Goal: Task Accomplishment & Management: Manage account settings

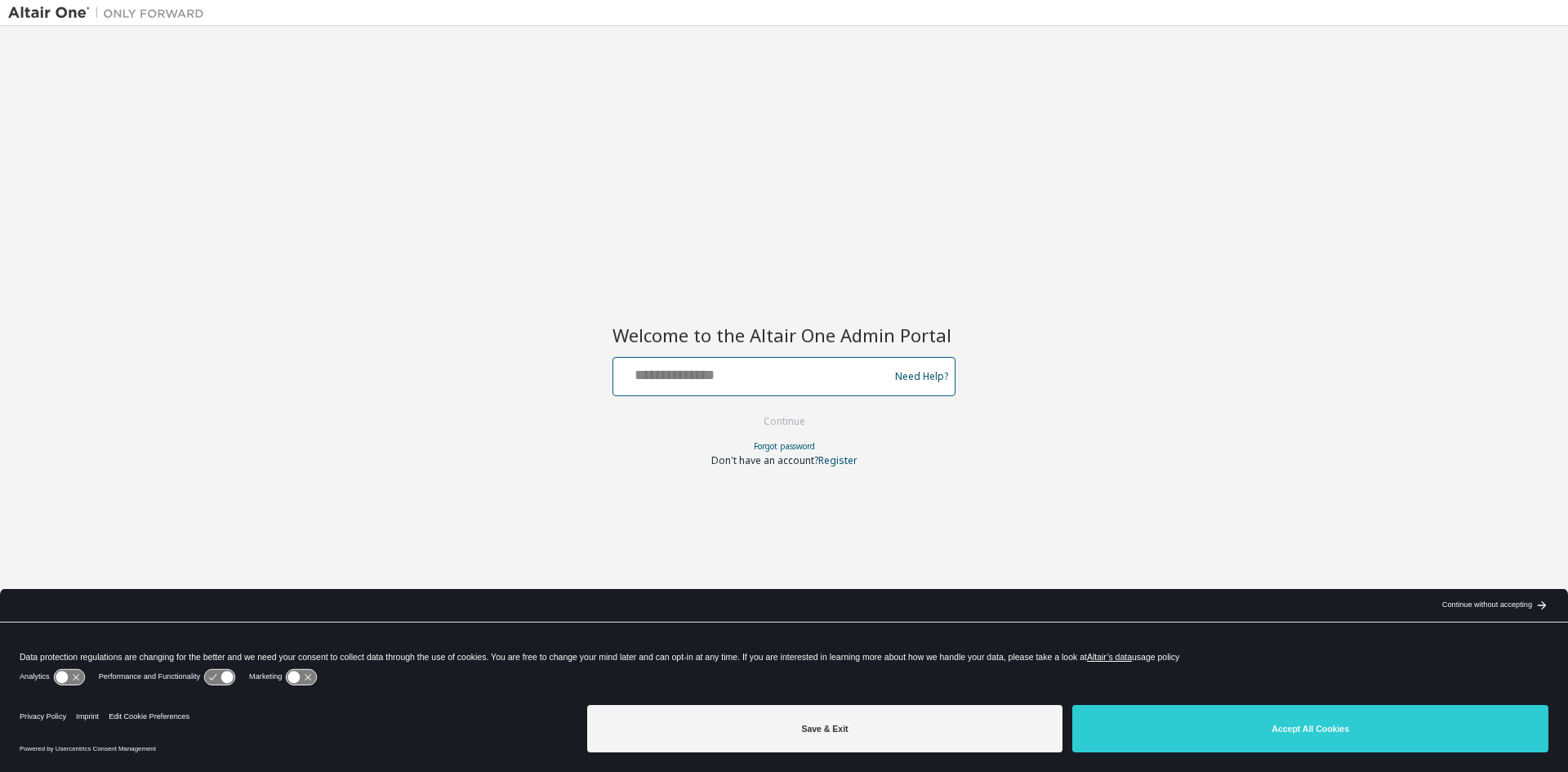
click at [721, 377] on input "text" at bounding box center [753, 373] width 267 height 24
type input "**********"
click at [746, 409] on button "Continue" at bounding box center [784, 421] width 76 height 25
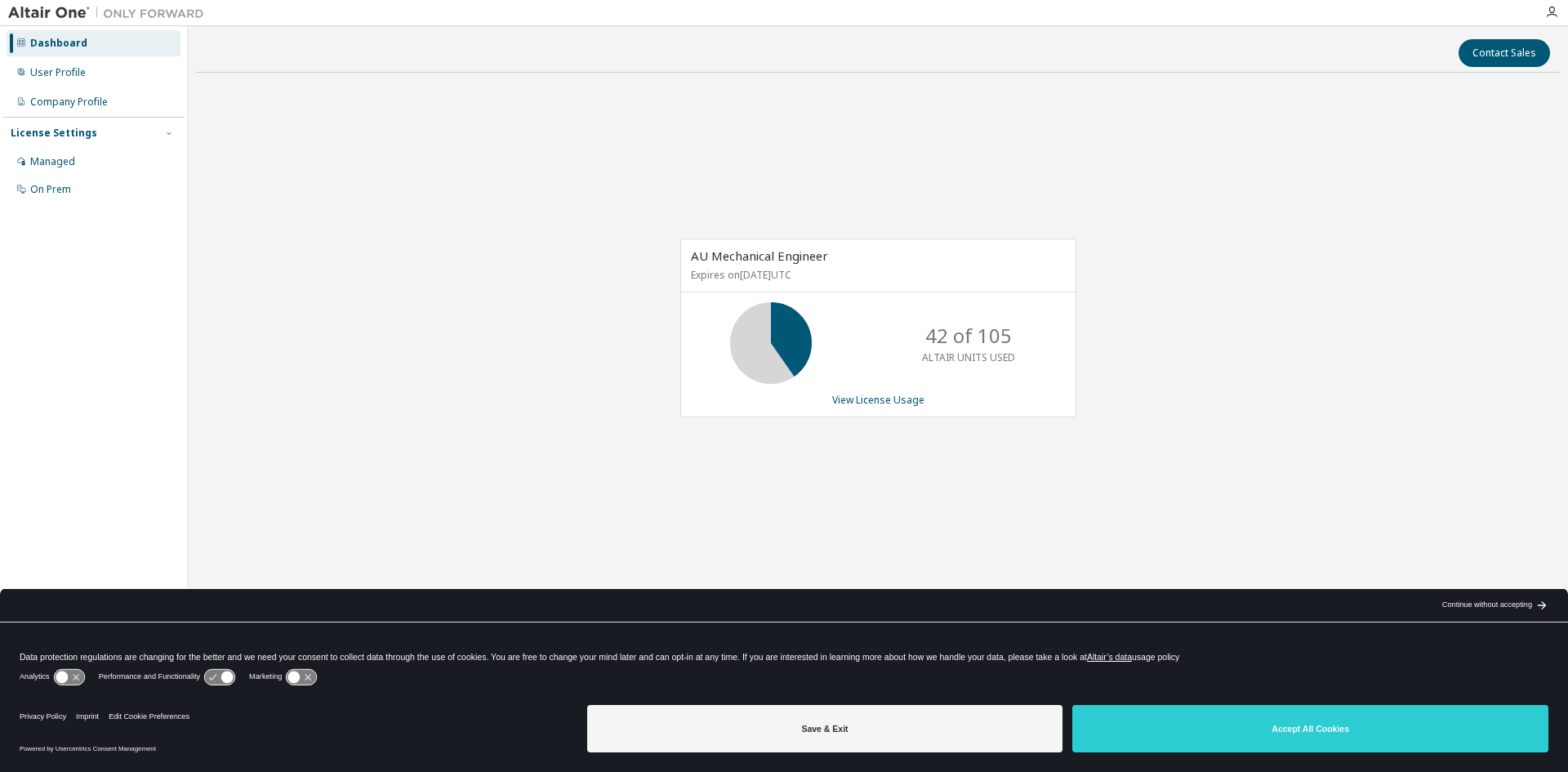
click at [346, 298] on div "AU Mechanical Engineer Expires on June 1, 2026 UTC 42 of 105 ALTAIR UNITS USED …" at bounding box center [878, 337] width 1364 height 502
click at [1172, 730] on button "Accept All Cookies" at bounding box center [1310, 728] width 476 height 48
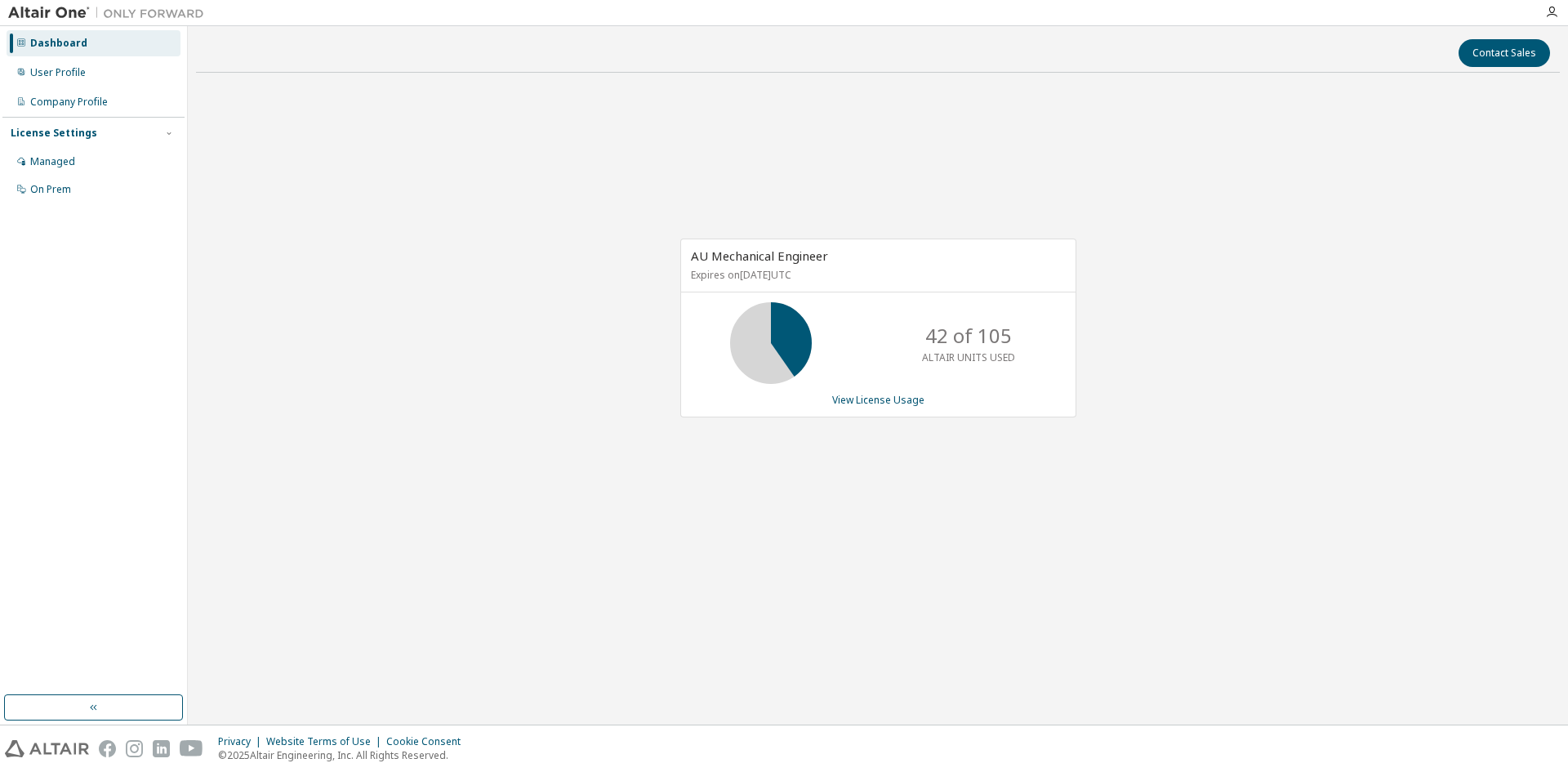
click at [917, 511] on div "AU Mechanical Engineer Expires on June 1, 2026 UTC 42 of 105 ALTAIR UNITS USED …" at bounding box center [878, 337] width 1364 height 502
drag, startPoint x: 495, startPoint y: 491, endPoint x: 448, endPoint y: 422, distance: 83.5
click at [495, 491] on div "AU Mechanical Engineer Expires on [DATE] UTC 42 of 105 ALTAIR UNITS USED View L…" at bounding box center [878, 337] width 1364 height 502
click at [344, 222] on div "AU Mechanical Engineer Expires on [DATE] UTC 42 of 105 ALTAIR UNITS USED View L…" at bounding box center [878, 337] width 1364 height 502
click at [862, 403] on link "View License Usage" at bounding box center [879, 400] width 92 height 14
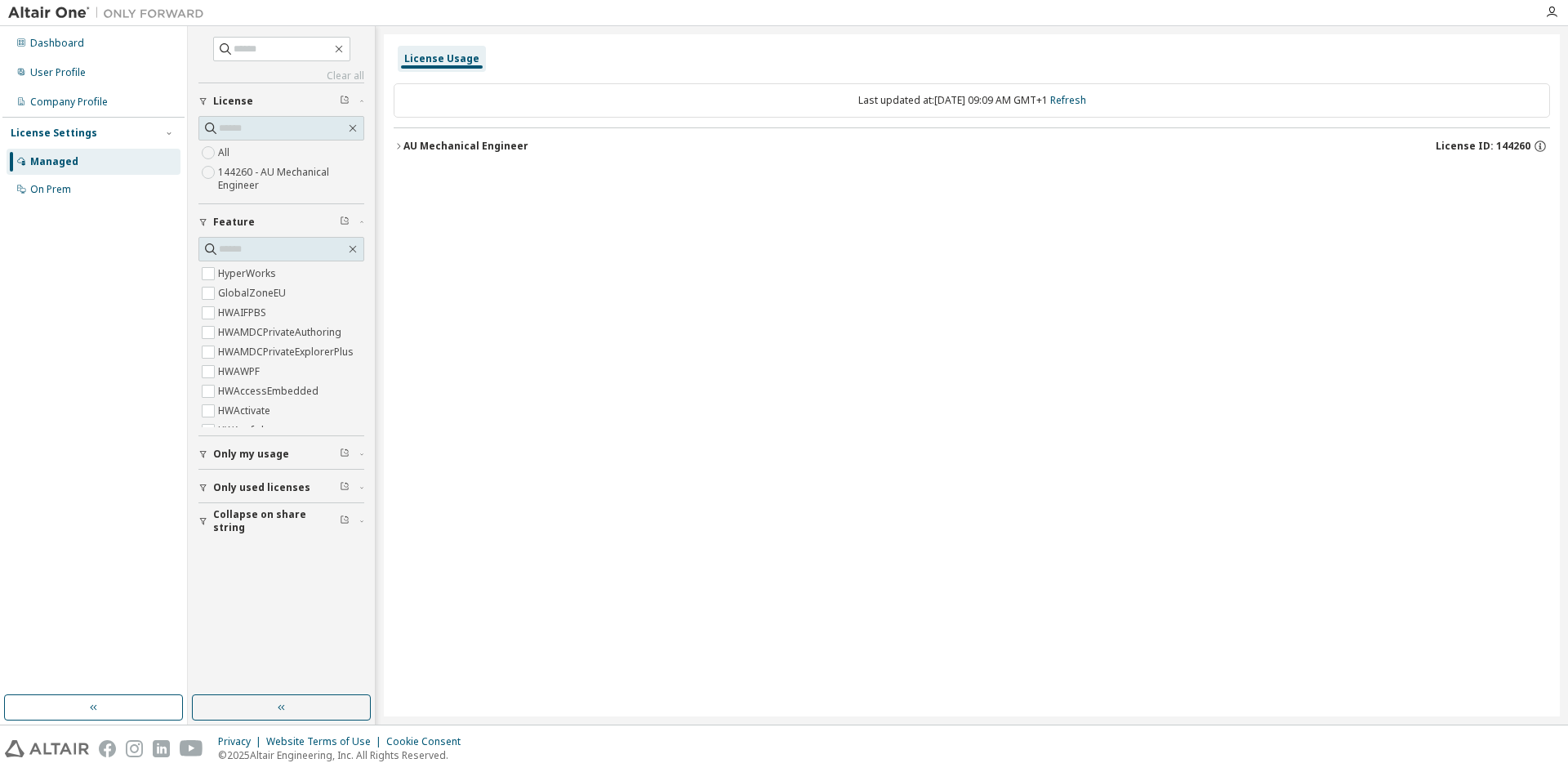
click at [258, 182] on label "144260 - AU Mechanical Engineer" at bounding box center [291, 179] width 146 height 32
click at [404, 147] on div "AU Mechanical Engineer" at bounding box center [466, 146] width 125 height 13
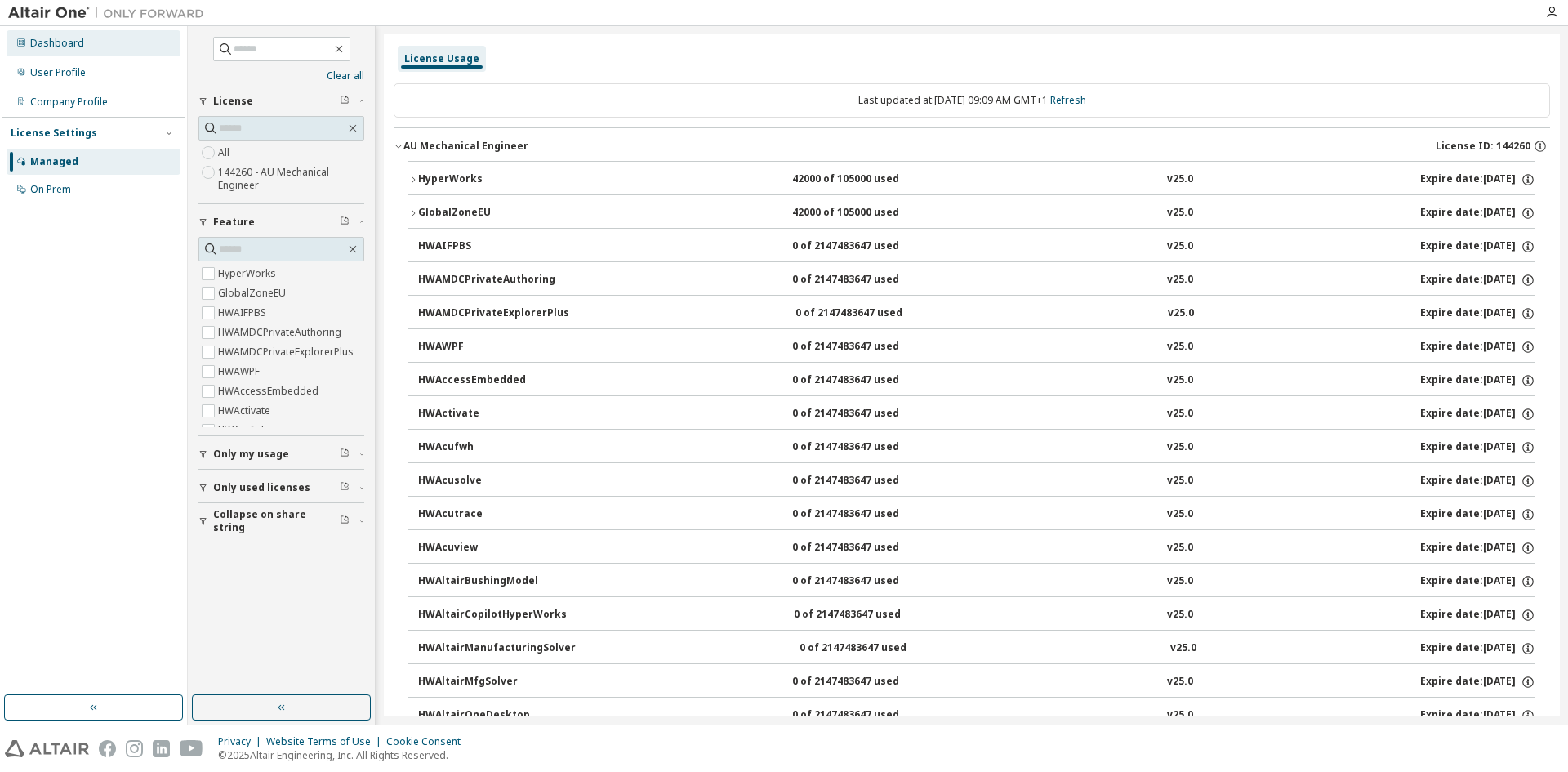
click at [56, 48] on div "Dashboard" at bounding box center [56, 43] width 54 height 13
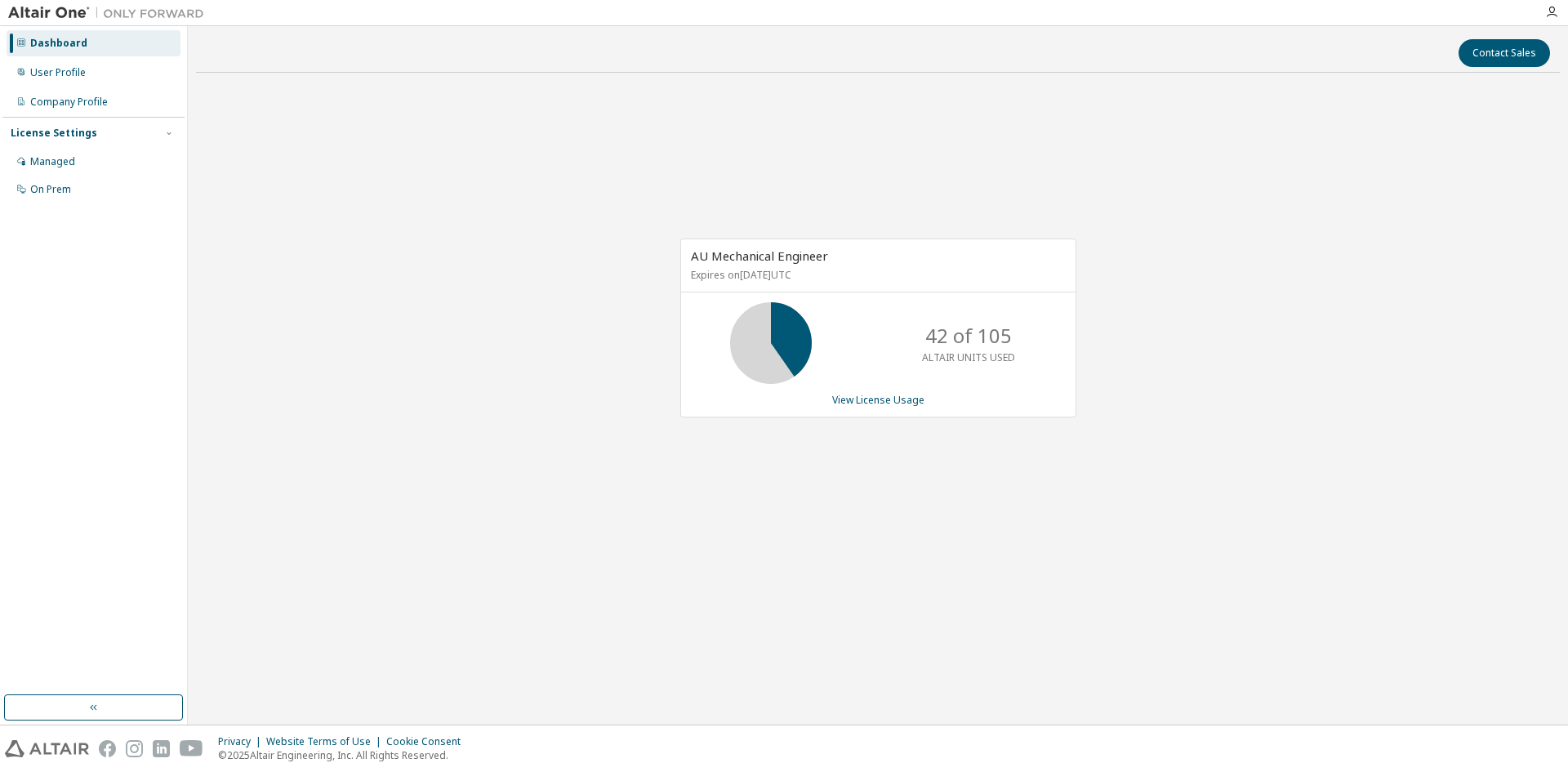
click at [437, 350] on div "AU Mechanical Engineer Expires on June 1, 2026 UTC 42 of 105 ALTAIR UNITS USED …" at bounding box center [878, 337] width 1364 height 502
click at [350, 165] on div "AU Mechanical Engineer Expires on June 1, 2026 UTC 42 of 105 ALTAIR UNITS USED …" at bounding box center [878, 337] width 1364 height 502
click at [707, 529] on div "AU Mechanical Engineer Expires on June 1, 2026 UTC 61 of 105 ALTAIR UNITS USED …" at bounding box center [878, 337] width 1364 height 502
click at [844, 509] on div "AU Mechanical Engineer Expires on June 1, 2026 UTC 61 of 105 ALTAIR UNITS USED …" at bounding box center [878, 337] width 1364 height 502
click at [257, 279] on div "AU Mechanical Engineer Expires on June 1, 2026 UTC 40 of 105 ALTAIR UNITS USED …" at bounding box center [878, 337] width 1364 height 502
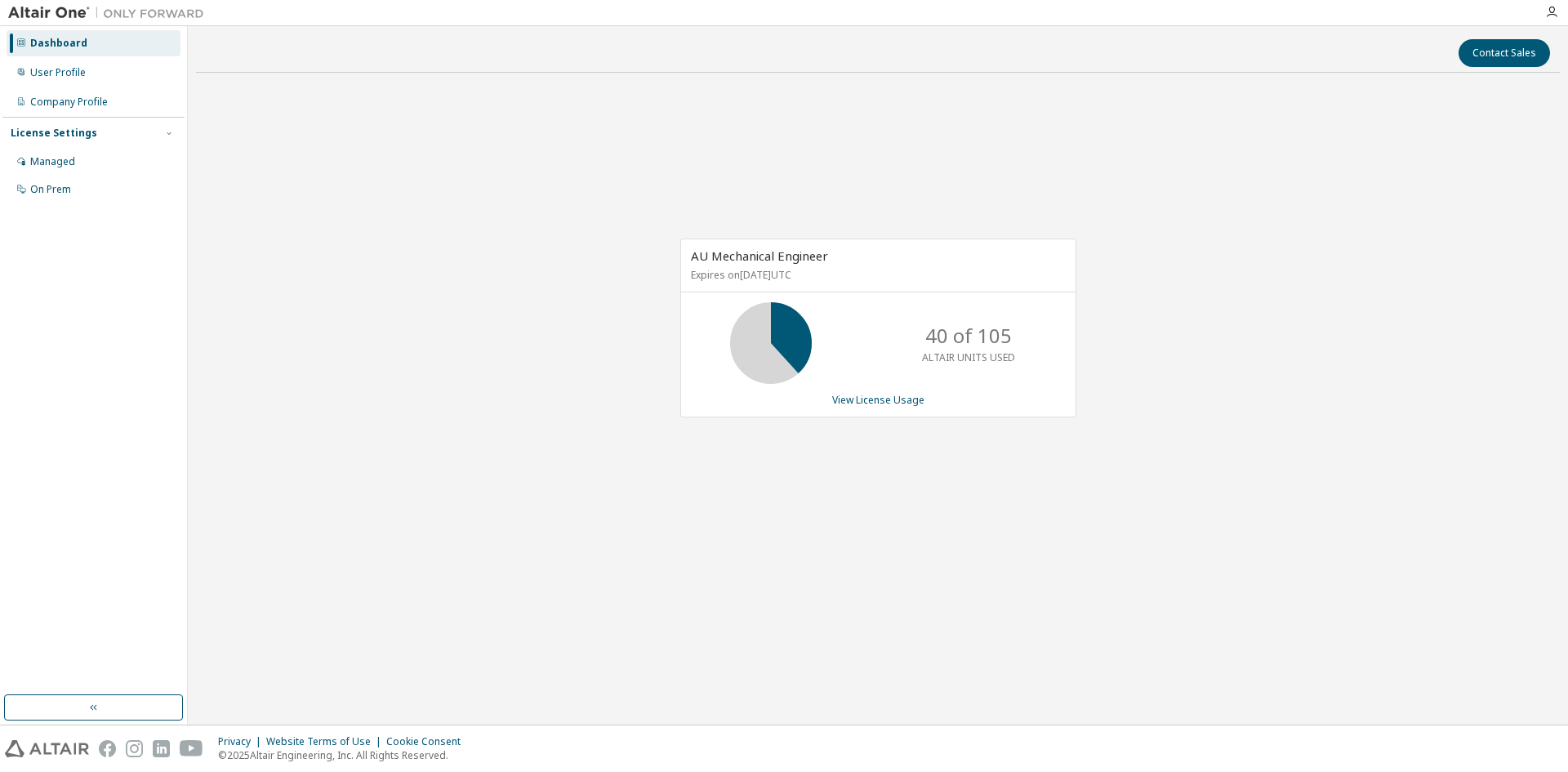
click at [655, 567] on div "AU Mechanical Engineer Expires on June 1, 2026 UTC 40 of 105 ALTAIR UNITS USED …" at bounding box center [878, 337] width 1364 height 502
click at [1284, 704] on div "Contact Sales AU Mechanical Engineer Expires on June 1, 2026 UTC 40 of 105 ALTA…" at bounding box center [878, 375] width 1364 height 682
click at [320, 348] on div "AU Mechanical Engineer Expires on June 1, 2026 UTC 40 of 105 ALTAIR UNITS USED …" at bounding box center [878, 337] width 1364 height 502
click at [1057, 387] on div "AU Mechanical Engineer Expires on June 1, 2026 UTC 40 of 105 ALTAIR UNITS USED …" at bounding box center [879, 328] width 396 height 179
click at [861, 597] on div "Contact Sales AU Mechanical Engineer Expires on June 1, 2026 UTC 40 of 105 ALTA…" at bounding box center [878, 375] width 1364 height 682
